Goal: Task Accomplishment & Management: Use online tool/utility

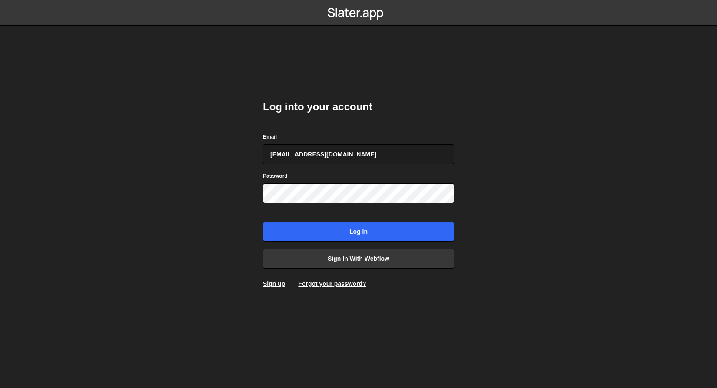
type input "[EMAIL_ADDRESS][DOMAIN_NAME]"
click at [382, 155] on input "[EMAIL_ADDRESS][DOMAIN_NAME]" at bounding box center [358, 154] width 191 height 20
drag, startPoint x: 182, startPoint y: 200, endPoint x: 215, endPoint y: 195, distance: 33.0
click at [182, 200] on body "Log into your account Email ivanchopei@thefirstthelast.agency Password Log in S…" at bounding box center [358, 194] width 717 height 388
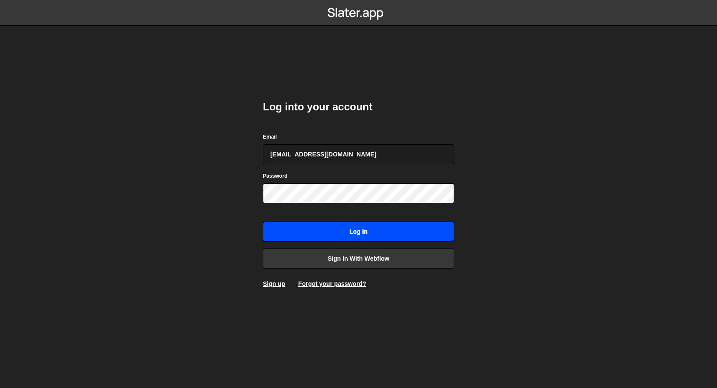
click at [318, 237] on input "Log in" at bounding box center [358, 232] width 191 height 20
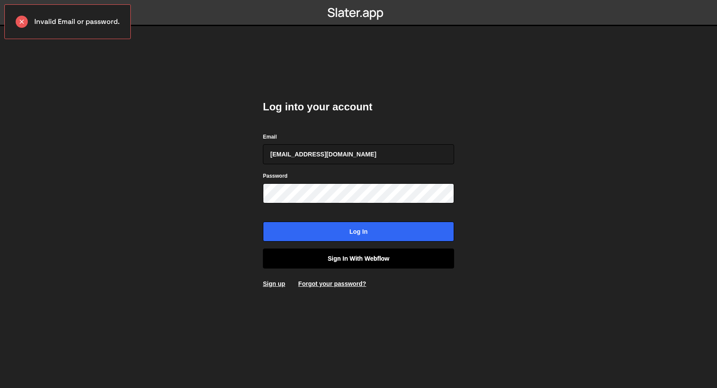
click at [311, 263] on link "Sign in with Webflow" at bounding box center [358, 258] width 191 height 20
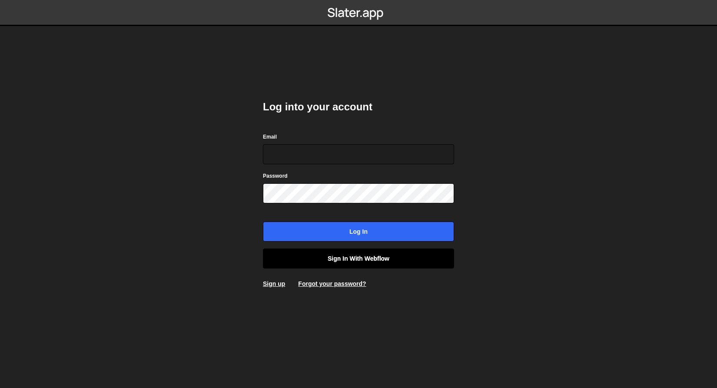
click at [337, 265] on link "Sign in with Webflow" at bounding box center [358, 258] width 191 height 20
